Goal: Navigation & Orientation: Find specific page/section

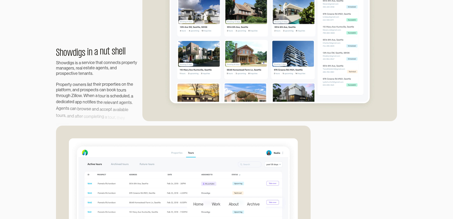
scroll to position [393, 0]
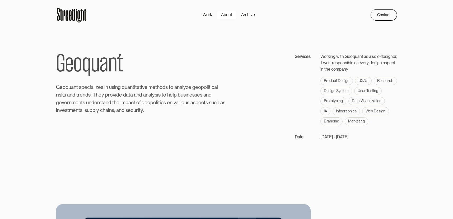
click at [217, 14] on link "About" at bounding box center [227, 14] width 20 height 9
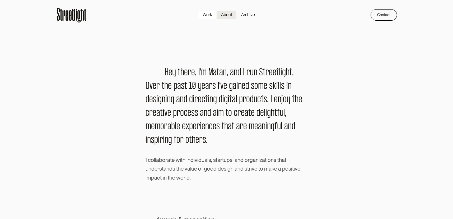
click at [207, 13] on div "Work" at bounding box center [208, 15] width 10 height 6
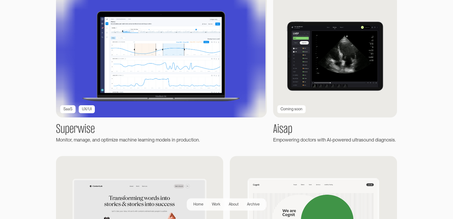
scroll to position [129, 0]
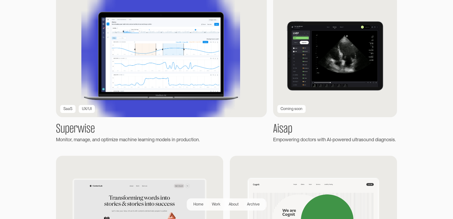
click at [217, 85] on img at bounding box center [161, 55] width 224 height 130
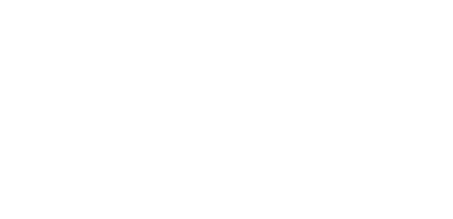
scroll to position [299, 0]
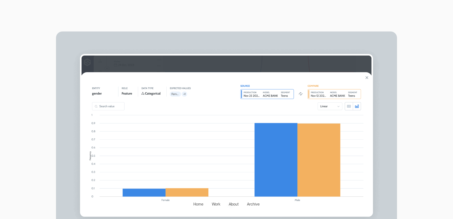
scroll to position [404, 0]
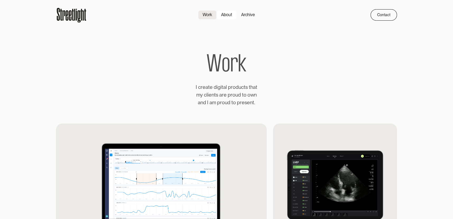
click at [225, 19] on link "About" at bounding box center [227, 14] width 20 height 9
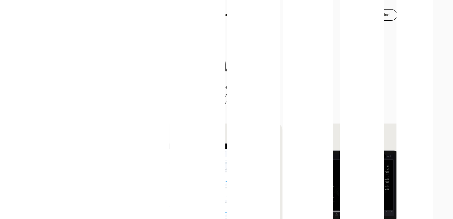
click at [226, 17] on div at bounding box center [226, 109] width 453 height 219
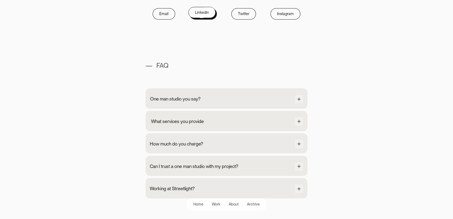
scroll to position [465, 0]
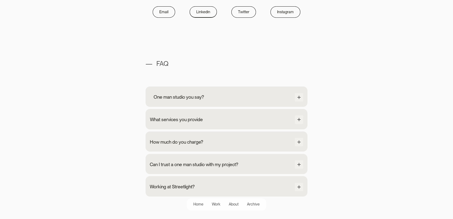
click at [211, 105] on div "One man studio you say? Streetlight is a one man show. From the first intro cal…" at bounding box center [227, 96] width 162 height 20
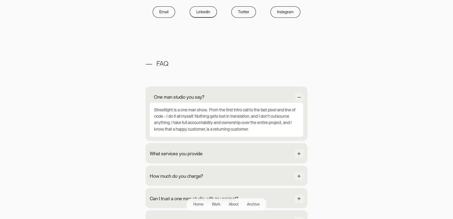
click at [211, 105] on div "Streetlight is a one man show. From the first intro call to the last pixel and …" at bounding box center [226, 120] width 153 height 34
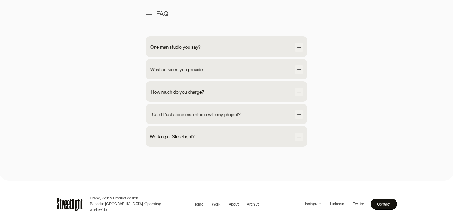
scroll to position [515, 0]
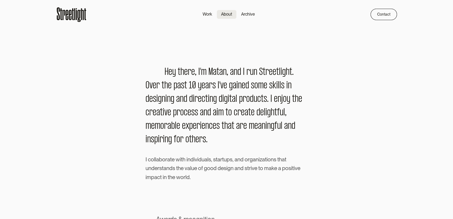
scroll to position [0, 0]
click at [245, 18] on div "Archive" at bounding box center [248, 15] width 14 height 6
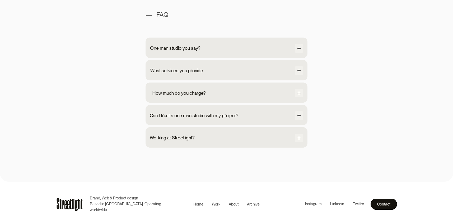
scroll to position [515, 0]
click at [197, 128] on div "Working at Streetlight? Currently, I'm flying solo so there are no open positio…" at bounding box center [227, 136] width 162 height 20
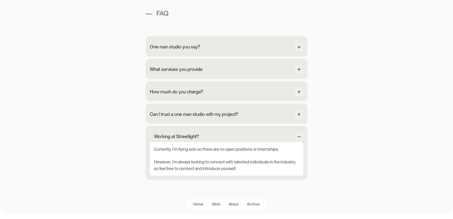
click at [195, 117] on div "Can I trust a one man studio with my project?" at bounding box center [194, 114] width 89 height 7
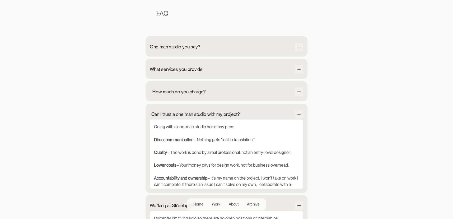
click at [195, 84] on div "How much do you charge? The minimum level of engagement for any project is set …" at bounding box center [227, 91] width 162 height 20
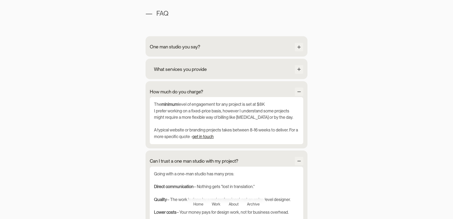
click at [194, 76] on div "What services you provide Product UX/UI Design Prototyping Design system Wirefr…" at bounding box center [227, 69] width 162 height 20
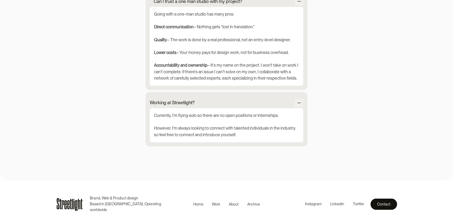
scroll to position [775, 0]
click at [371, 203] on link "Contact" at bounding box center [382, 202] width 26 height 11
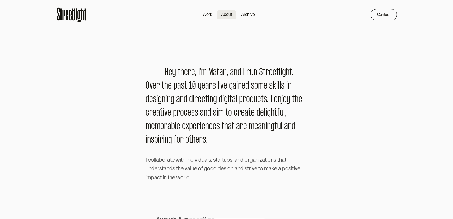
scroll to position [0, 0]
click at [207, 15] on div "Work" at bounding box center [208, 15] width 10 height 6
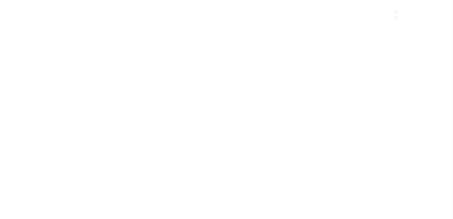
scroll to position [159, 0]
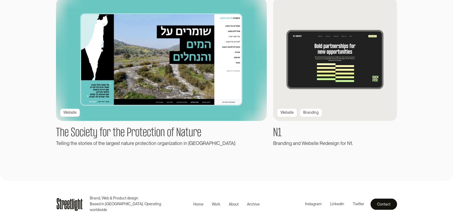
scroll to position [933, 0]
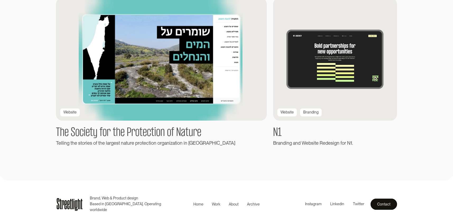
click at [113, 116] on img at bounding box center [161, 59] width 224 height 131
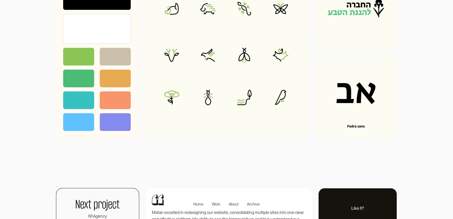
scroll to position [879, 0]
